Goal: Complete application form

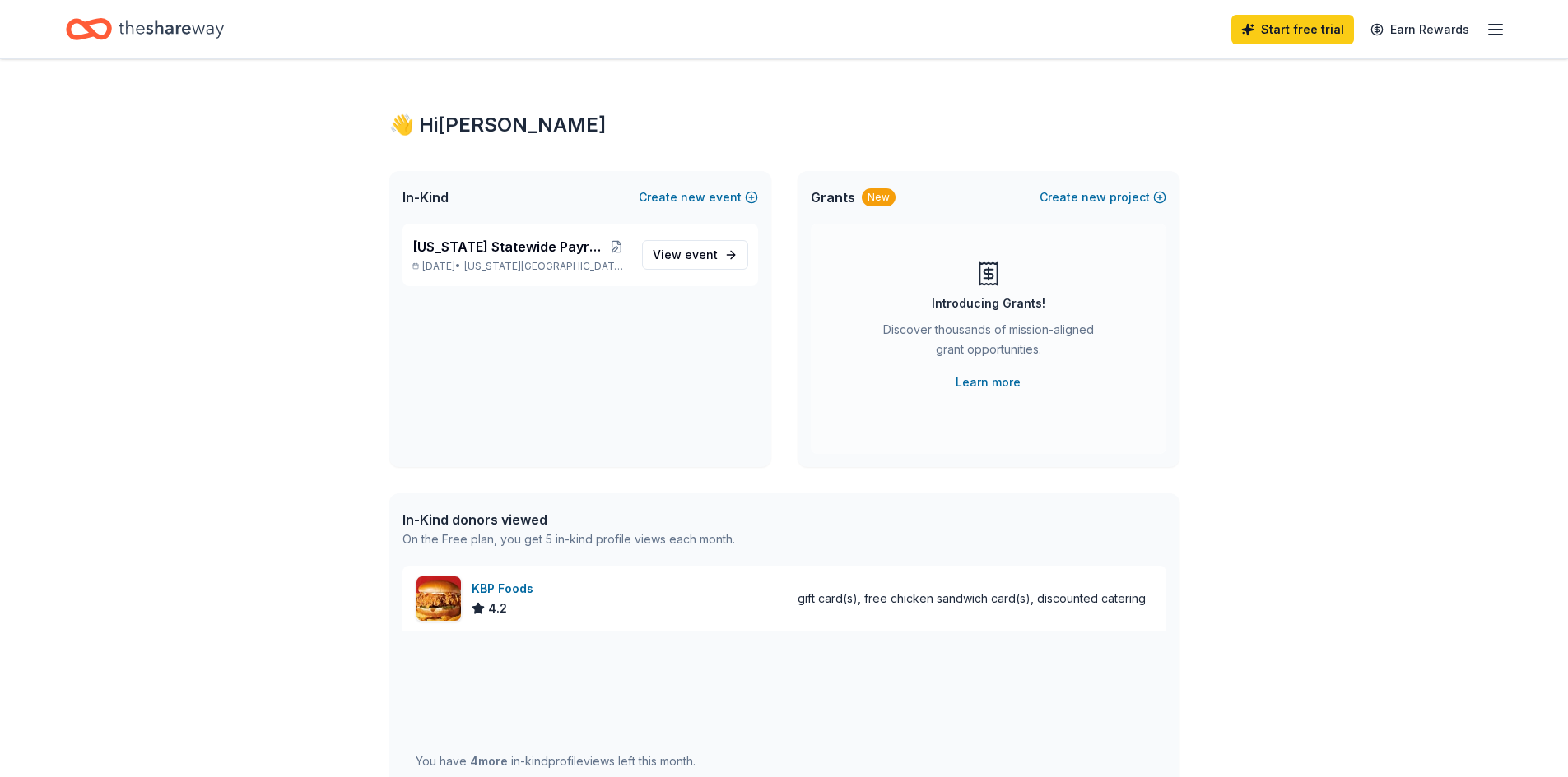
click at [1492, 28] on icon "button" at bounding box center [1495, 29] width 20 height 20
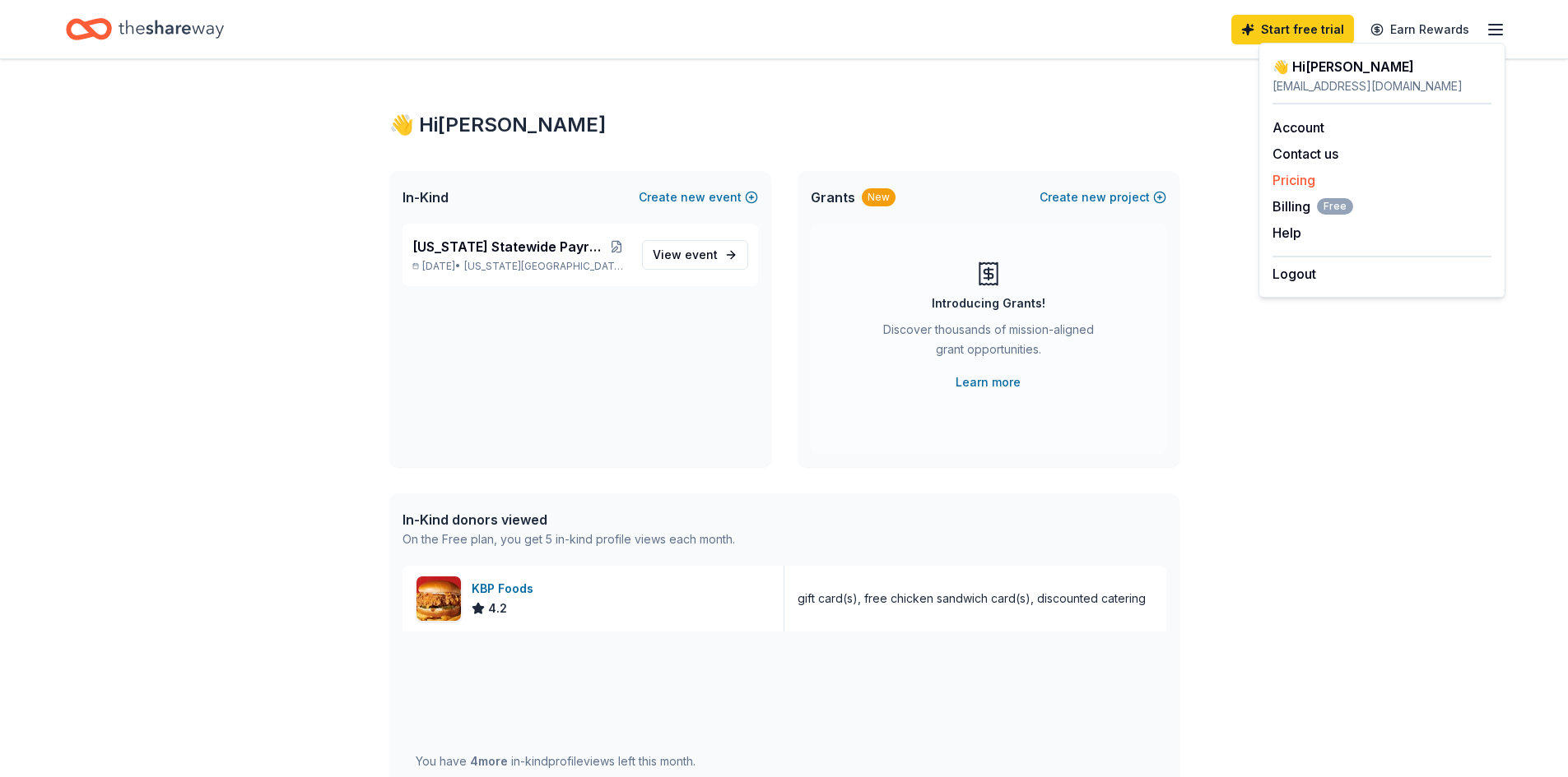
click at [1285, 184] on link "Pricing" at bounding box center [1293, 180] width 42 height 16
click at [1296, 175] on link "Pricing" at bounding box center [1293, 180] width 42 height 16
click at [1287, 382] on div "👋 Hi [PERSON_NAME] In-Kind Create new event [US_STATE] Statewide Payroll Confer…" at bounding box center [784, 633] width 1568 height 1149
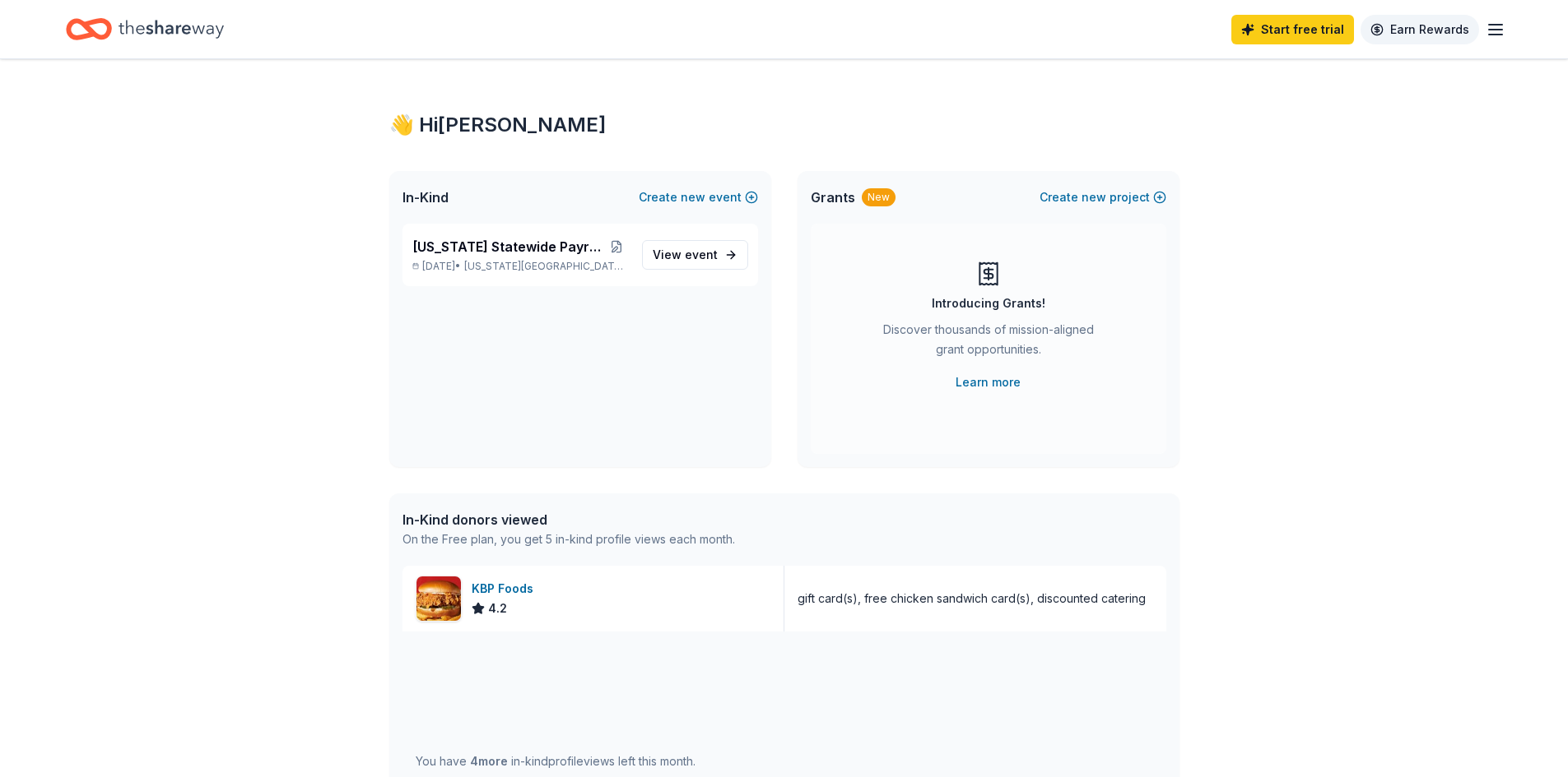
click at [1439, 28] on link "Earn Rewards" at bounding box center [1419, 29] width 119 height 29
click at [711, 252] on span "event" at bounding box center [701, 254] width 33 height 14
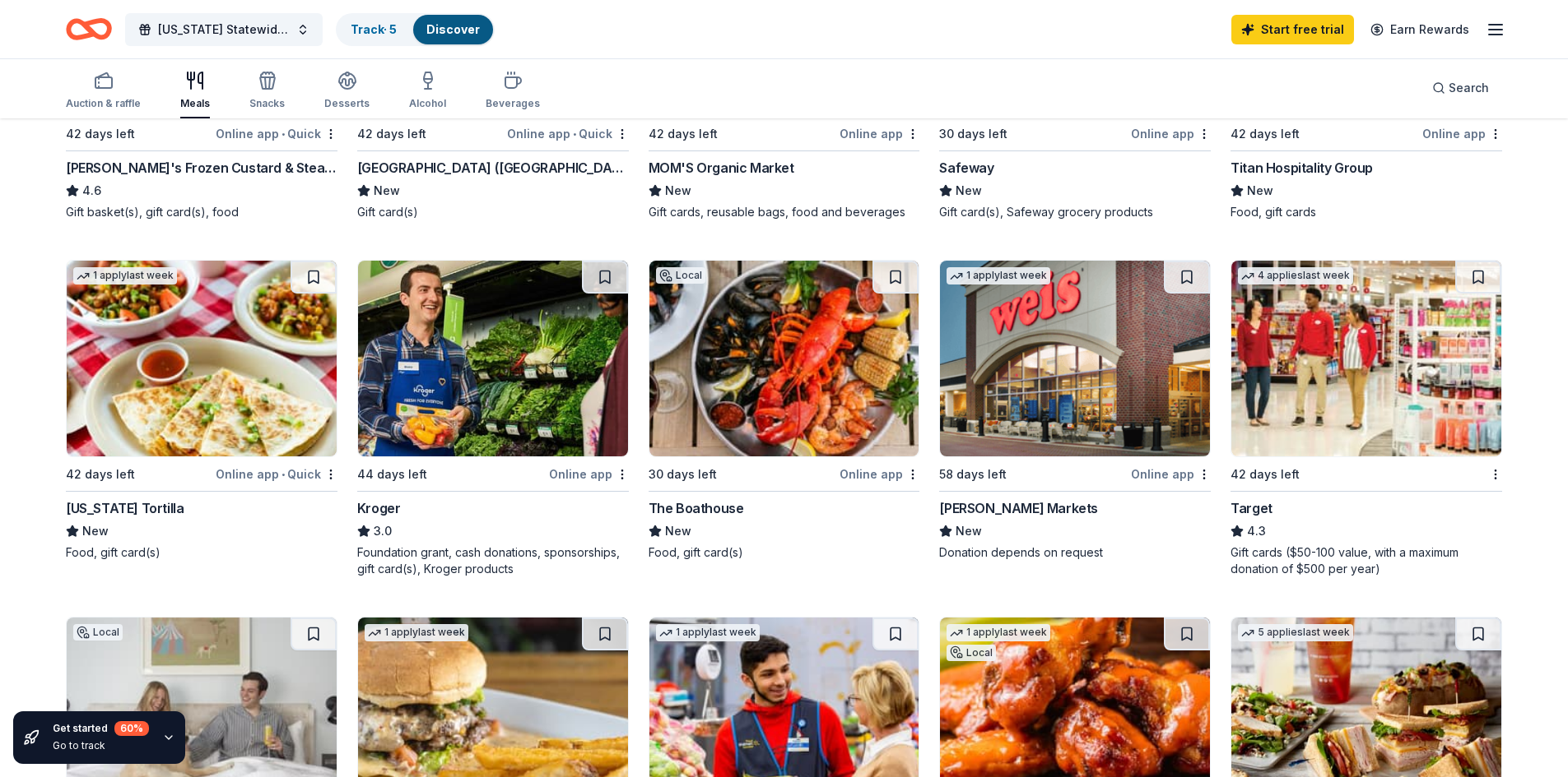
scroll to position [822, 0]
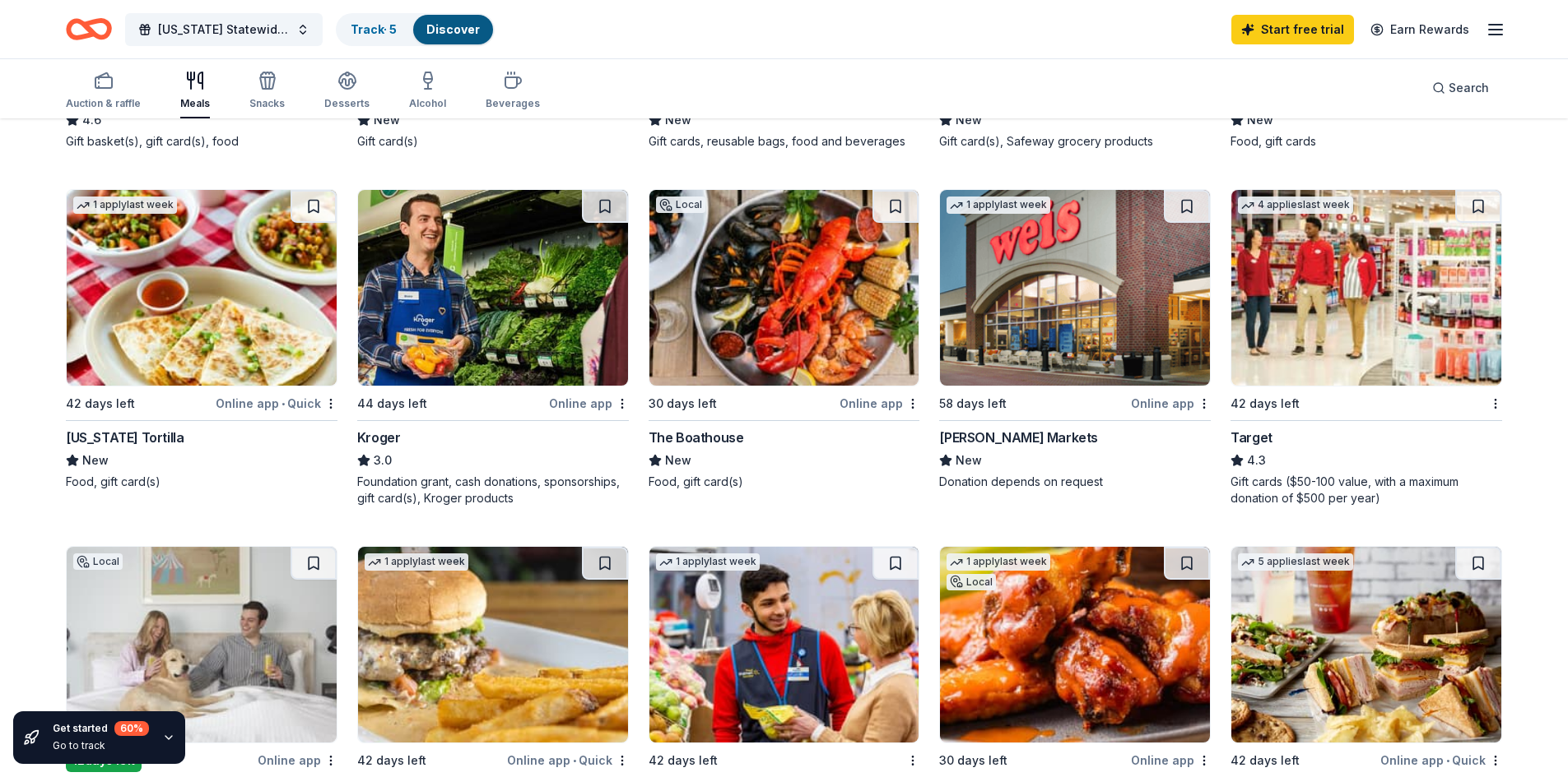
click at [581, 393] on div "Online app" at bounding box center [588, 404] width 80 height 21
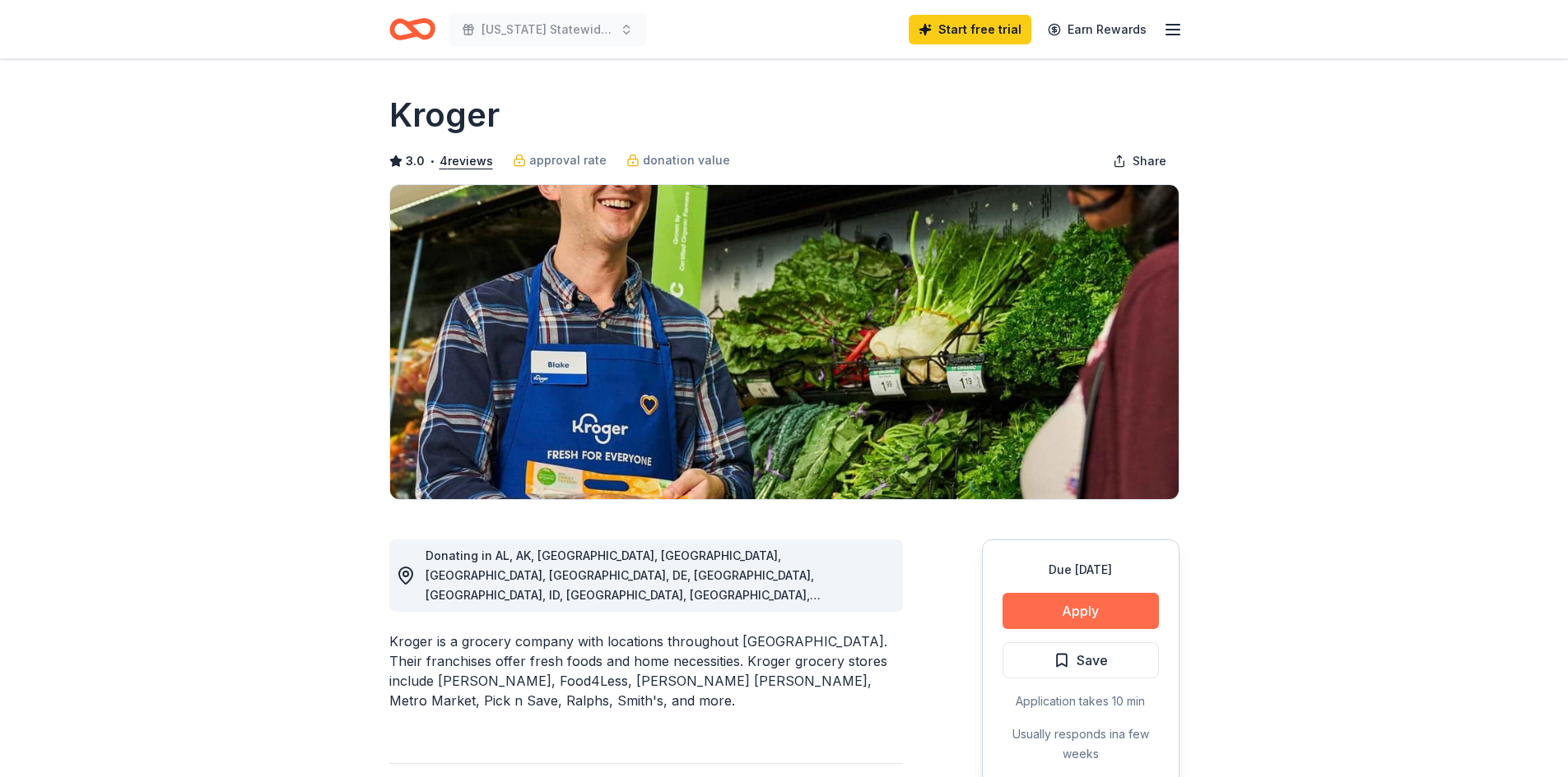
click at [1083, 612] on button "Apply" at bounding box center [1080, 610] width 156 height 36
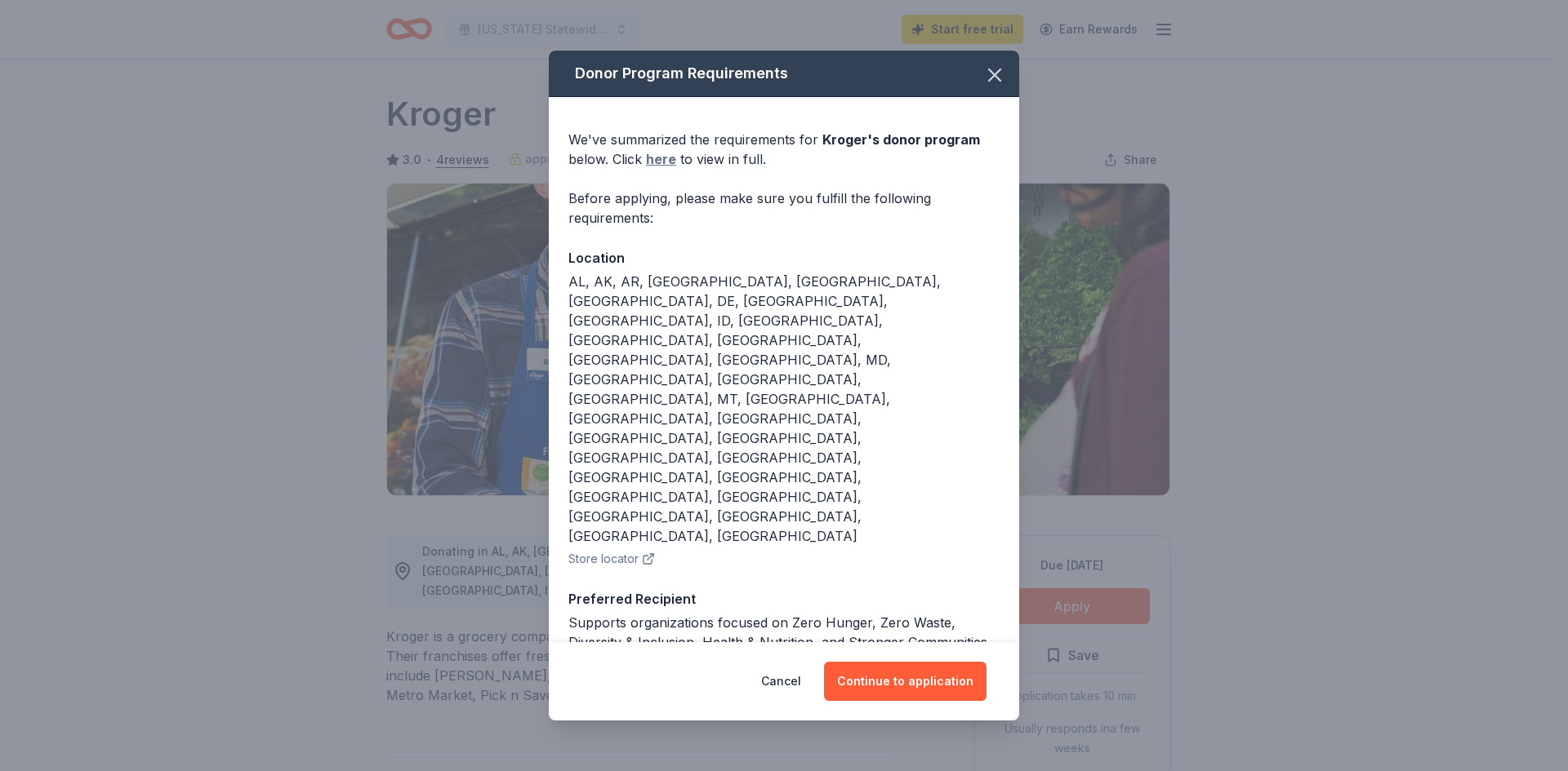
click at [652, 169] on link "here" at bounding box center [661, 159] width 30 height 20
click at [907, 662] on button "Continue to application" at bounding box center [905, 681] width 162 height 39
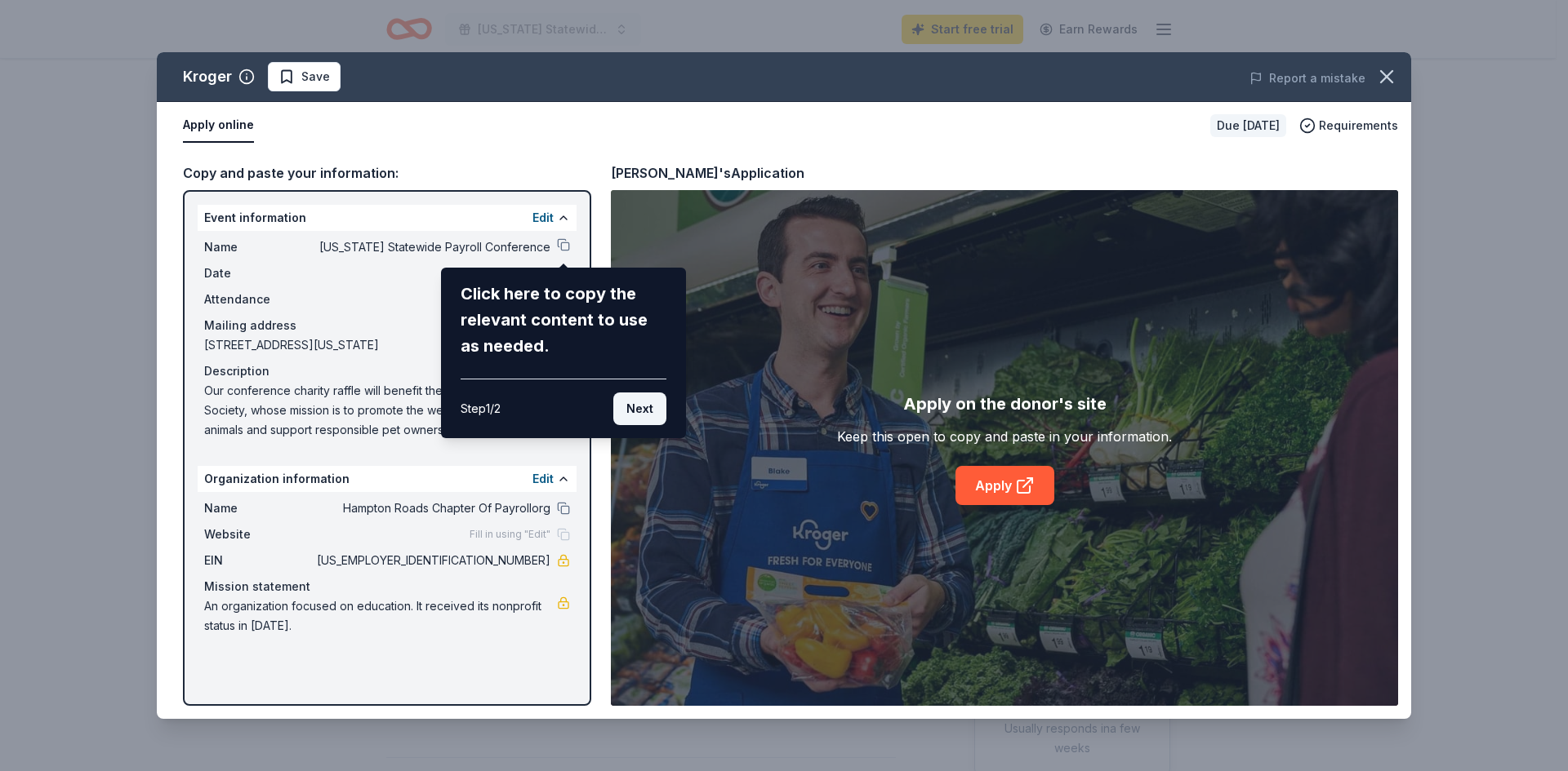
click at [634, 406] on button "Next" at bounding box center [640, 409] width 53 height 33
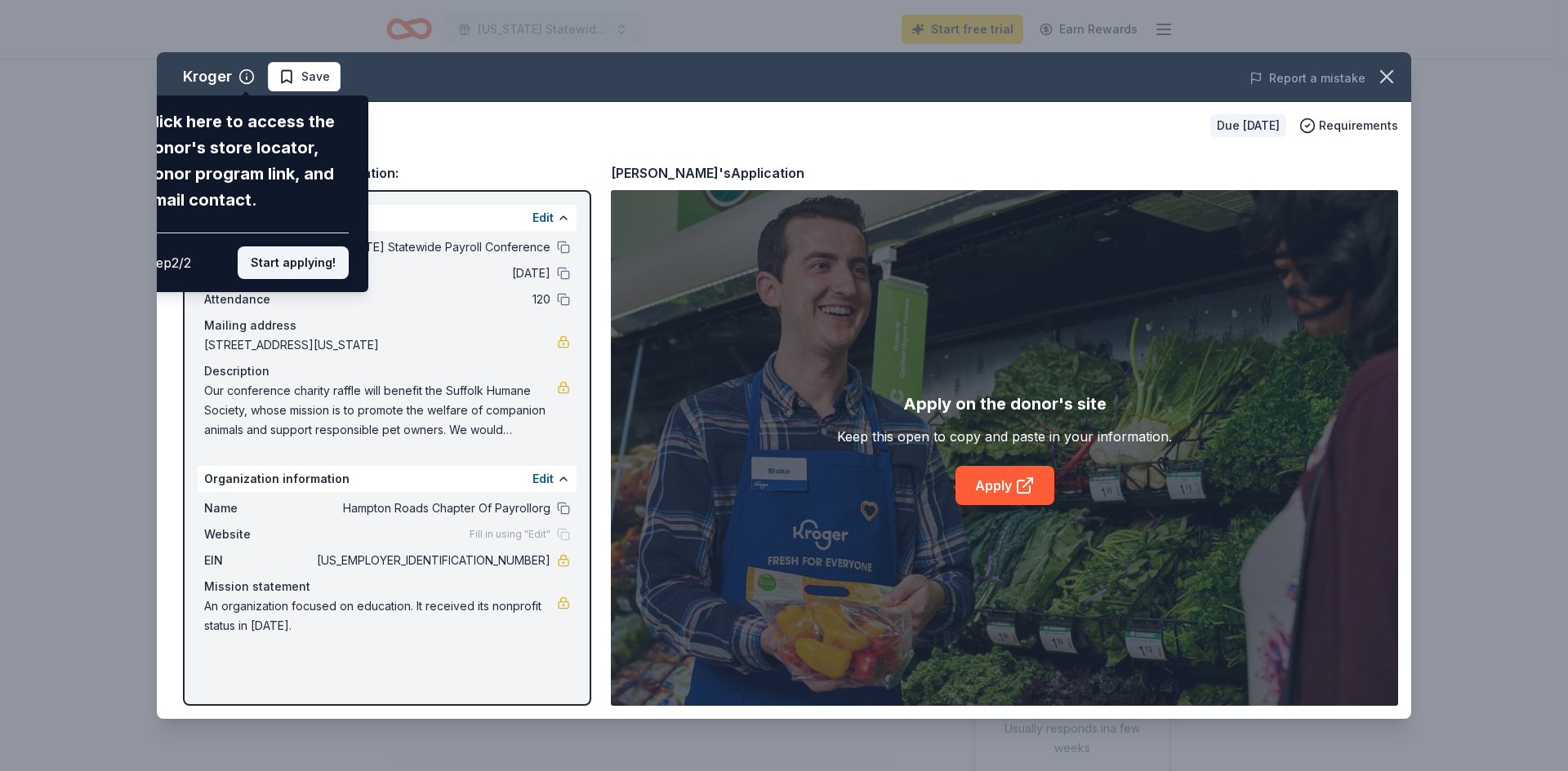
click at [307, 263] on button "Start applying!" at bounding box center [292, 262] width 111 height 33
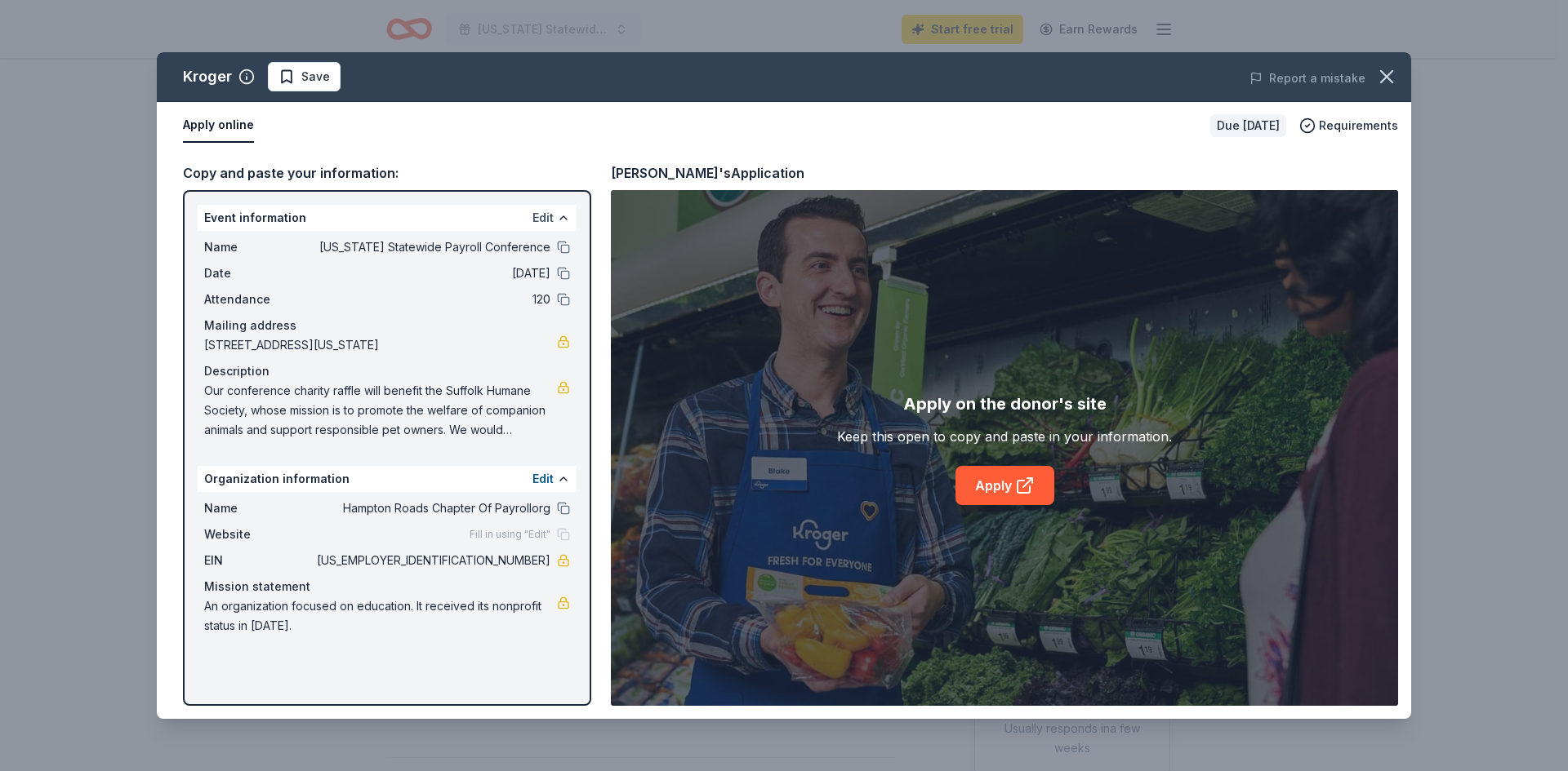
click at [541, 214] on button "Edit" at bounding box center [543, 217] width 21 height 20
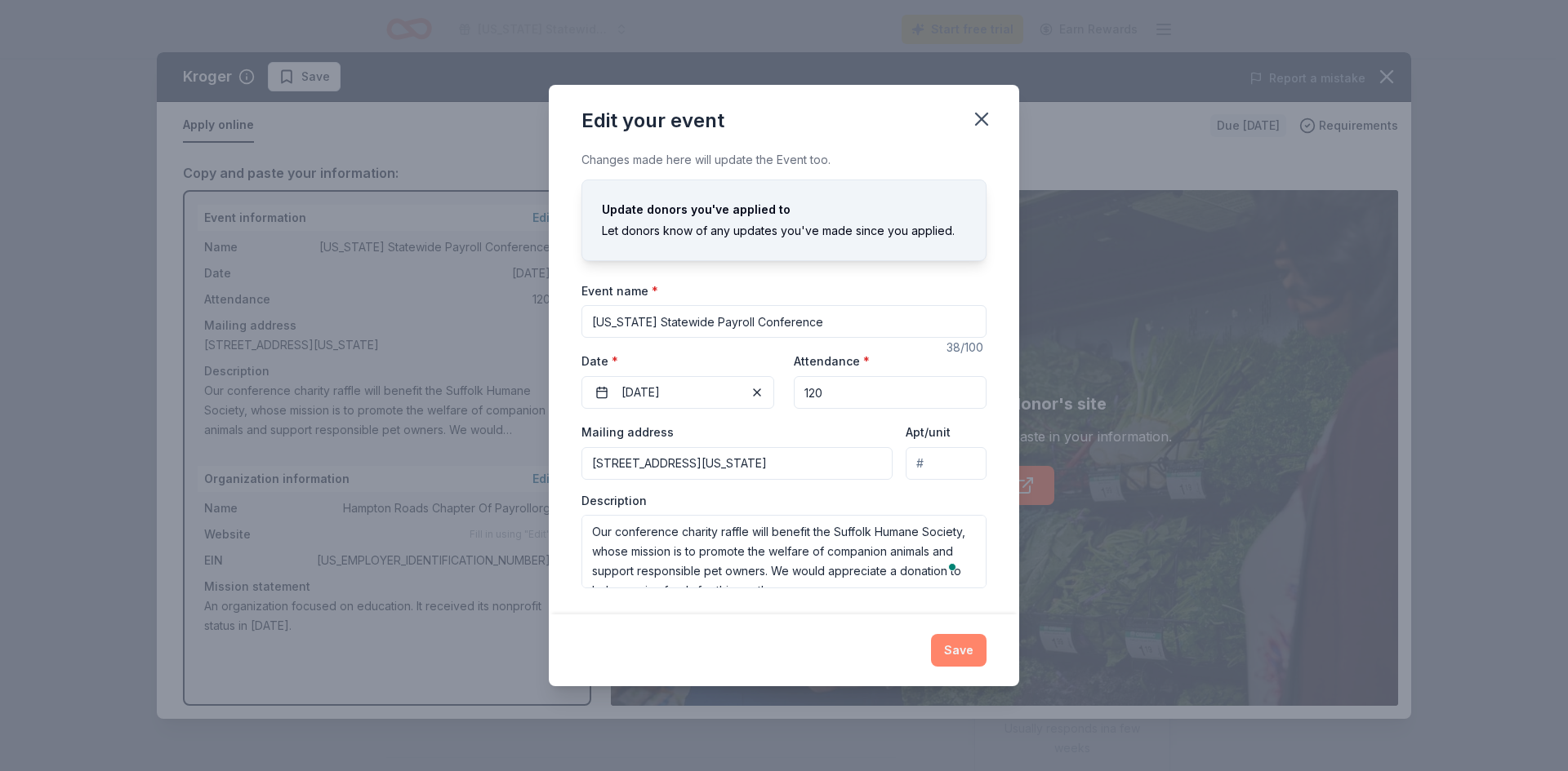
click at [963, 652] on button "Save" at bounding box center [958, 650] width 55 height 33
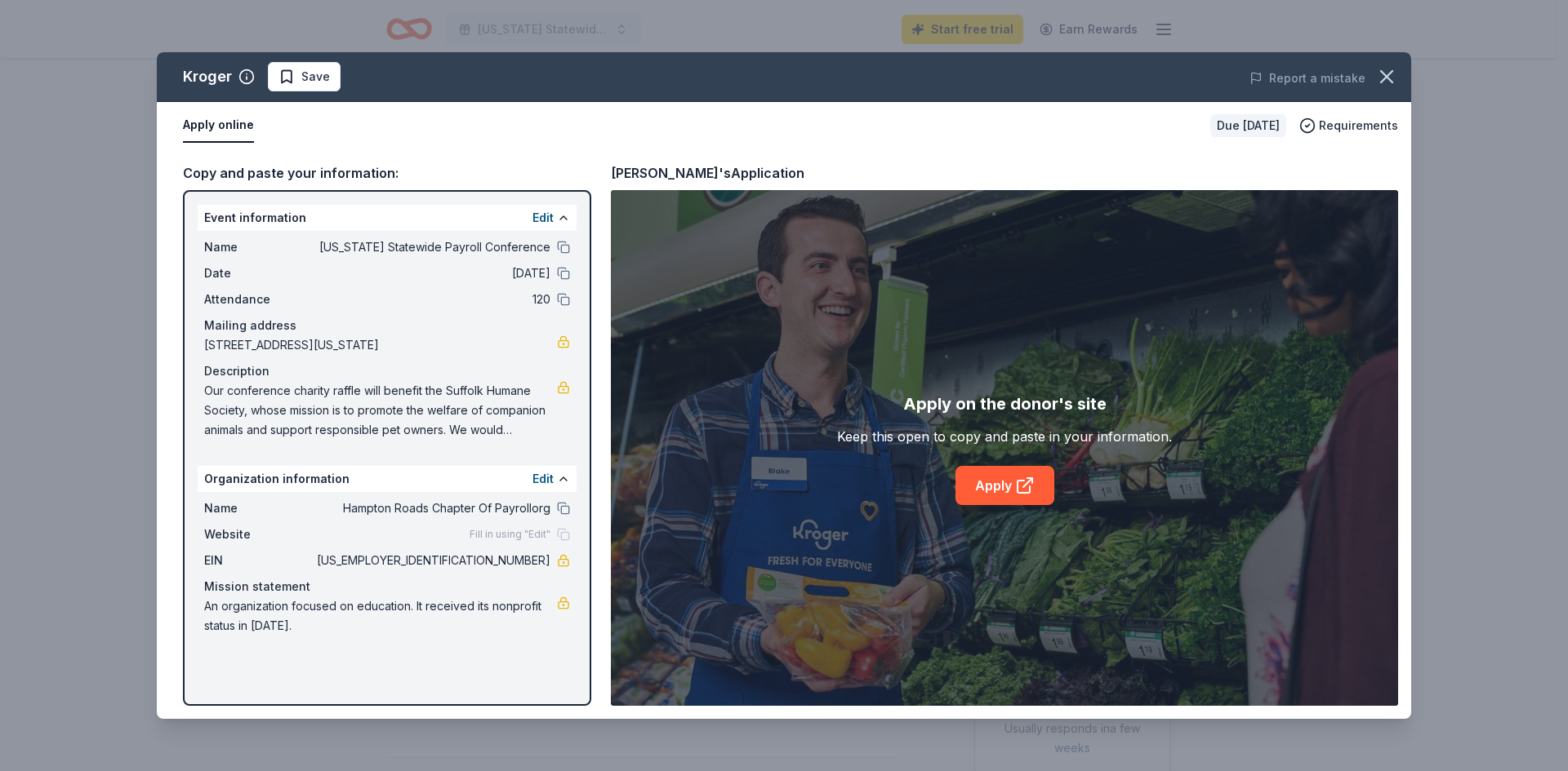
click at [515, 539] on span "Fill in using "Edit"" at bounding box center [510, 535] width 81 height 13
click at [340, 255] on span "[US_STATE] Statewide Payroll Conference" at bounding box center [432, 246] width 237 height 20
click at [254, 169] on div "Copy and paste your information:" at bounding box center [387, 173] width 408 height 21
click at [1007, 482] on link "Apply" at bounding box center [1005, 485] width 99 height 39
